Goal: Information Seeking & Learning: Understand process/instructions

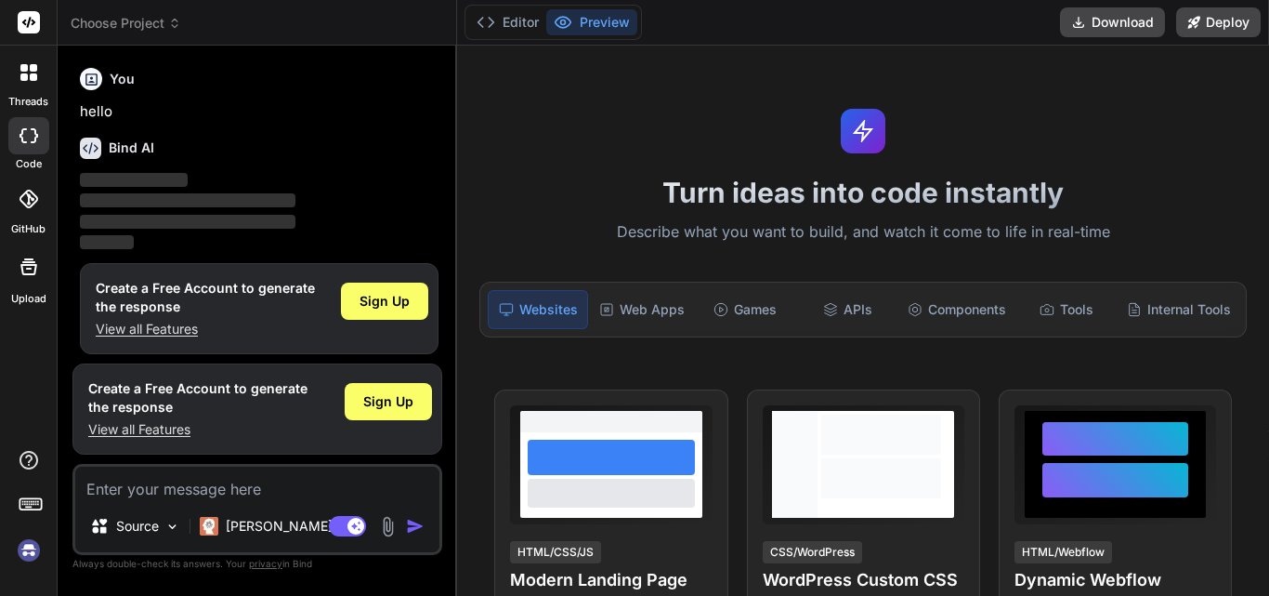
scroll to position [9, 0]
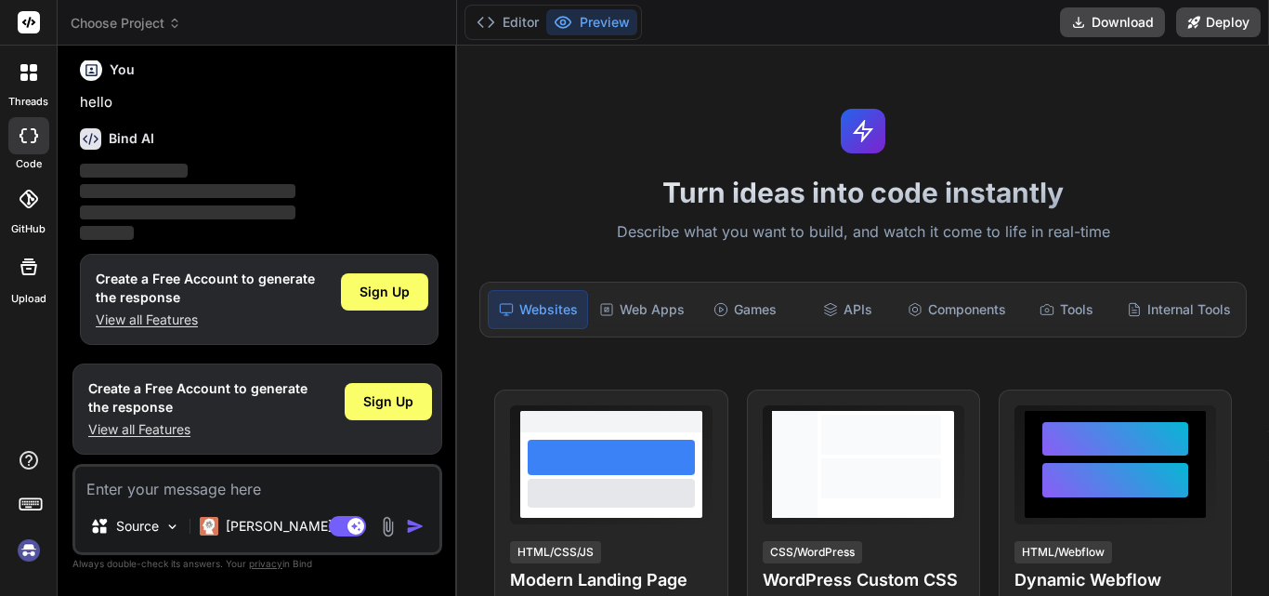
type textarea "x"
click at [168, 484] on textarea at bounding box center [257, 482] width 364 height 33
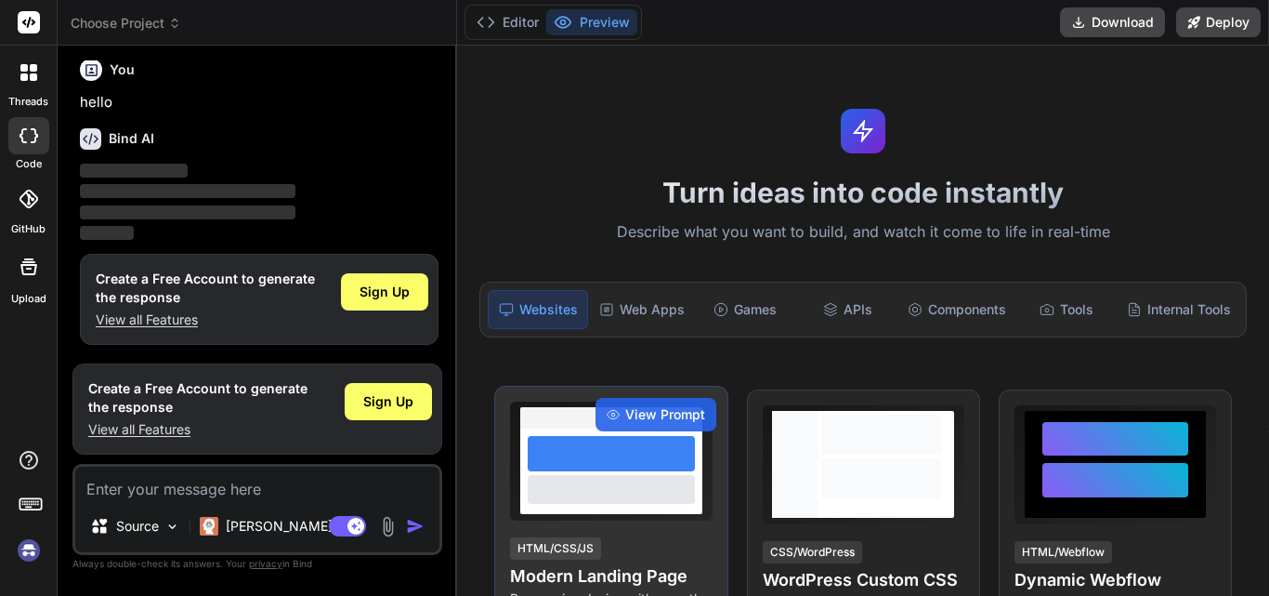
type textarea "w"
type textarea "x"
type textarea "m"
type textarea "x"
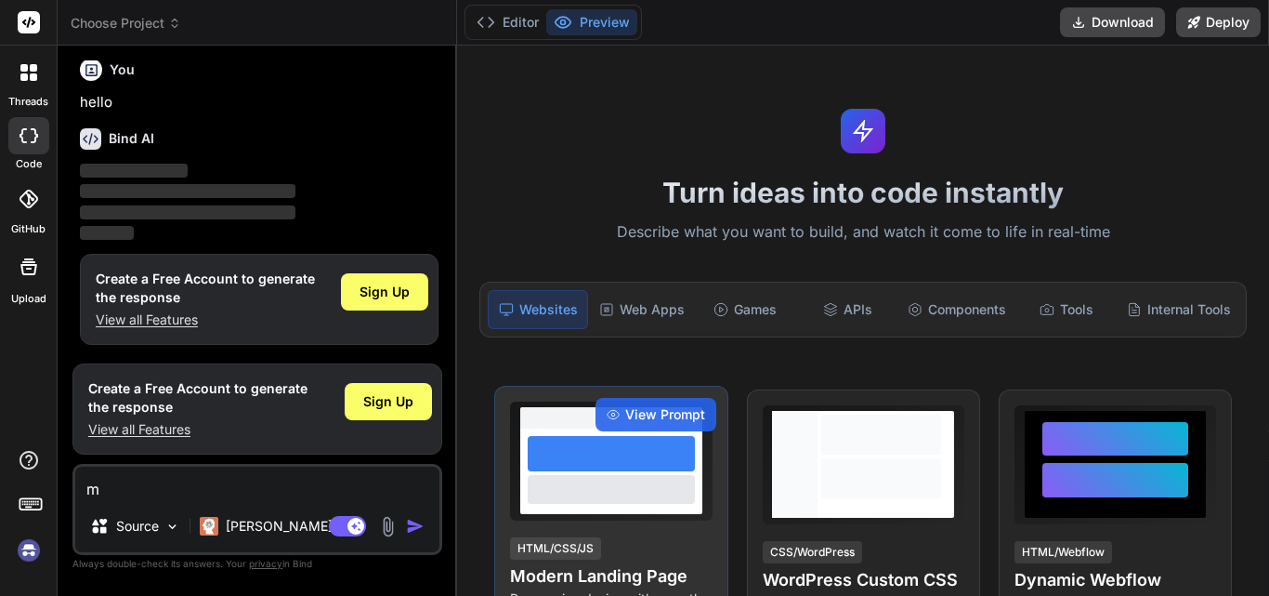
type textarea "ma"
type textarea "x"
type textarea "mak"
type textarea "x"
type textarea "make"
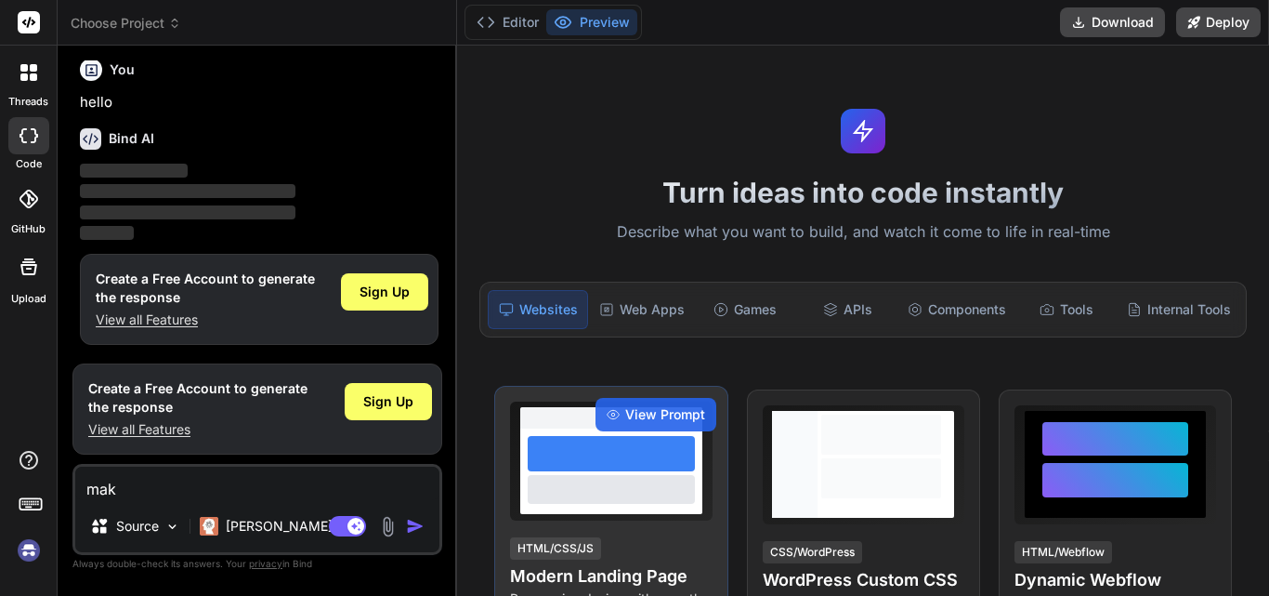
type textarea "x"
type textarea "make"
type textarea "x"
type textarea "make a"
type textarea "x"
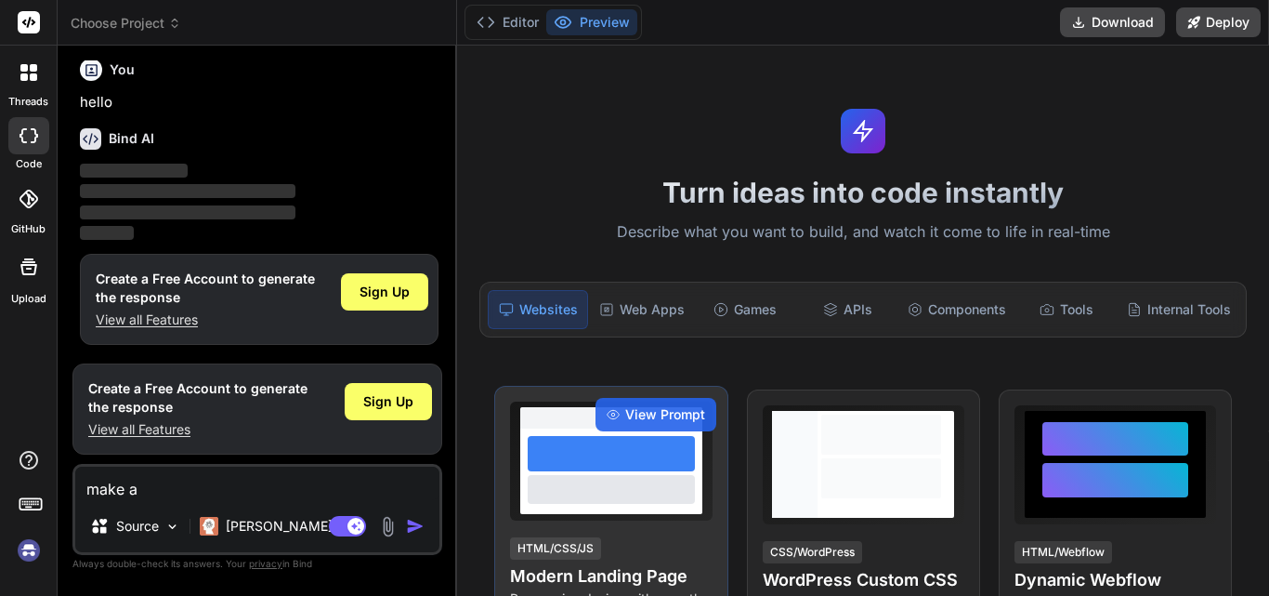
type textarea "make a"
type textarea "x"
type textarea "make a c"
type textarea "x"
type textarea "make a cr"
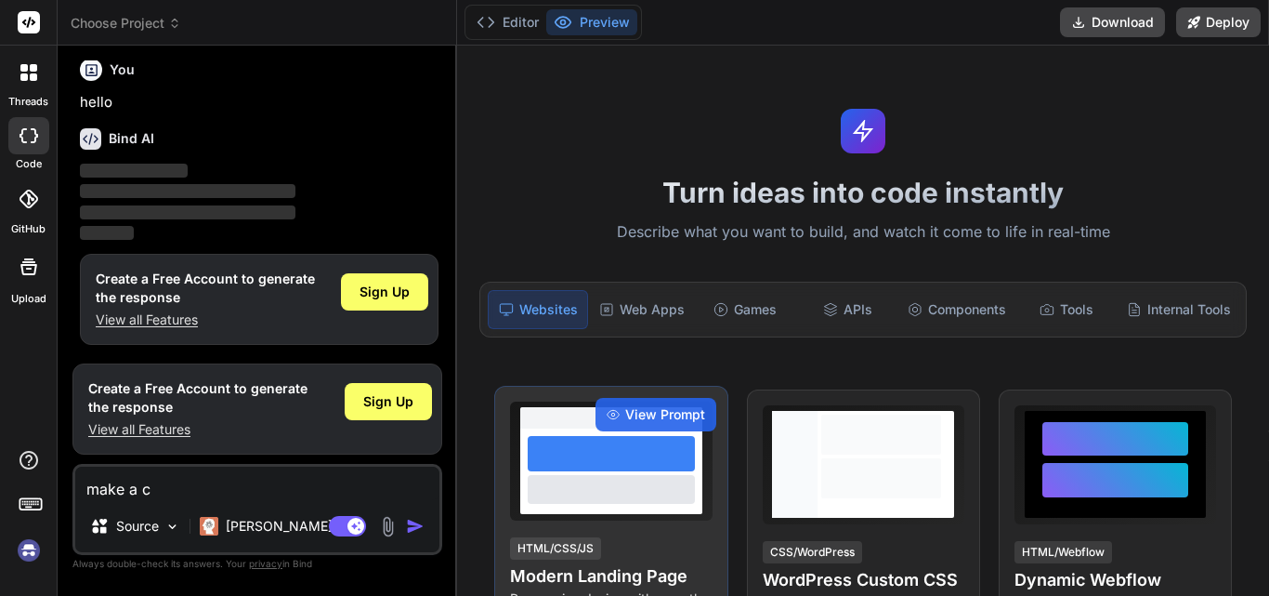
type textarea "x"
type textarea "make a cro"
type textarea "x"
type textarea "make a cron"
type textarea "x"
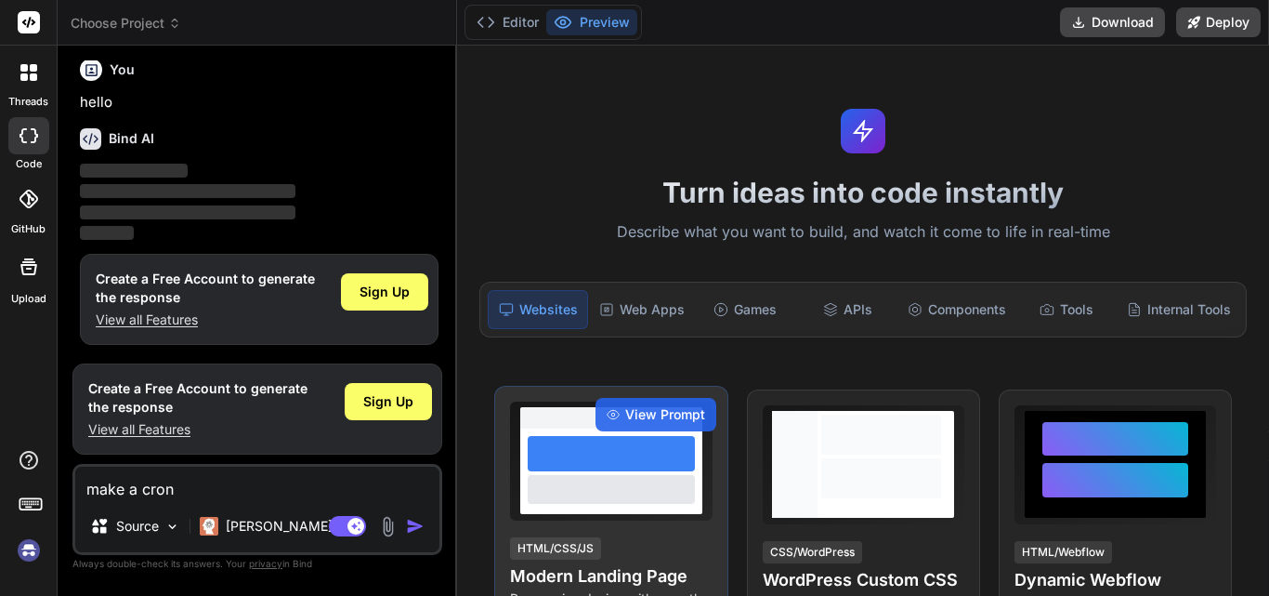
type textarea "make a cront"
type textarea "x"
type textarea "make a cronta"
type textarea "x"
type textarea "make a crontab"
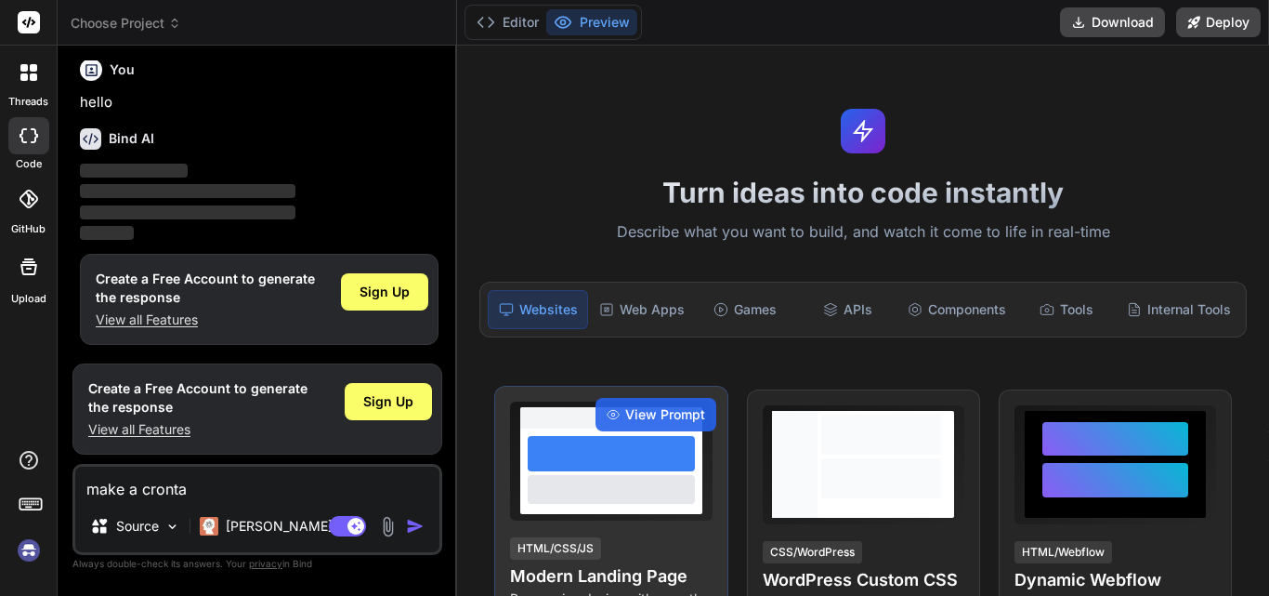
type textarea "x"
type textarea "make a crontab"
type textarea "x"
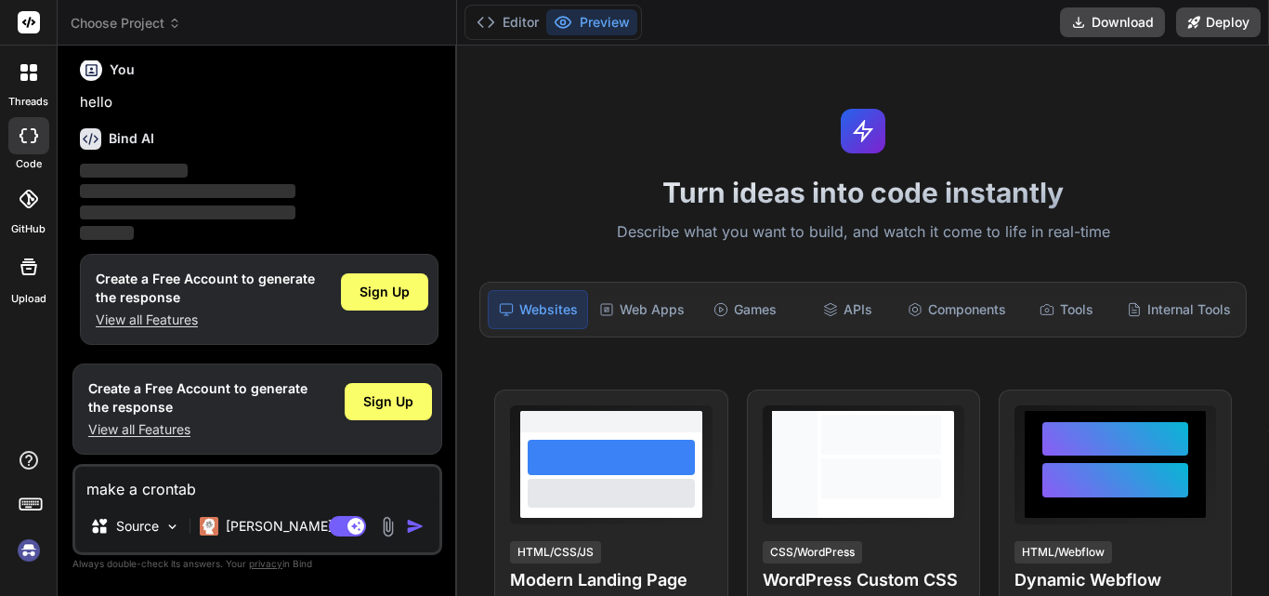
type textarea "make a crontab"
